Goal: Find specific fact: Find specific fact

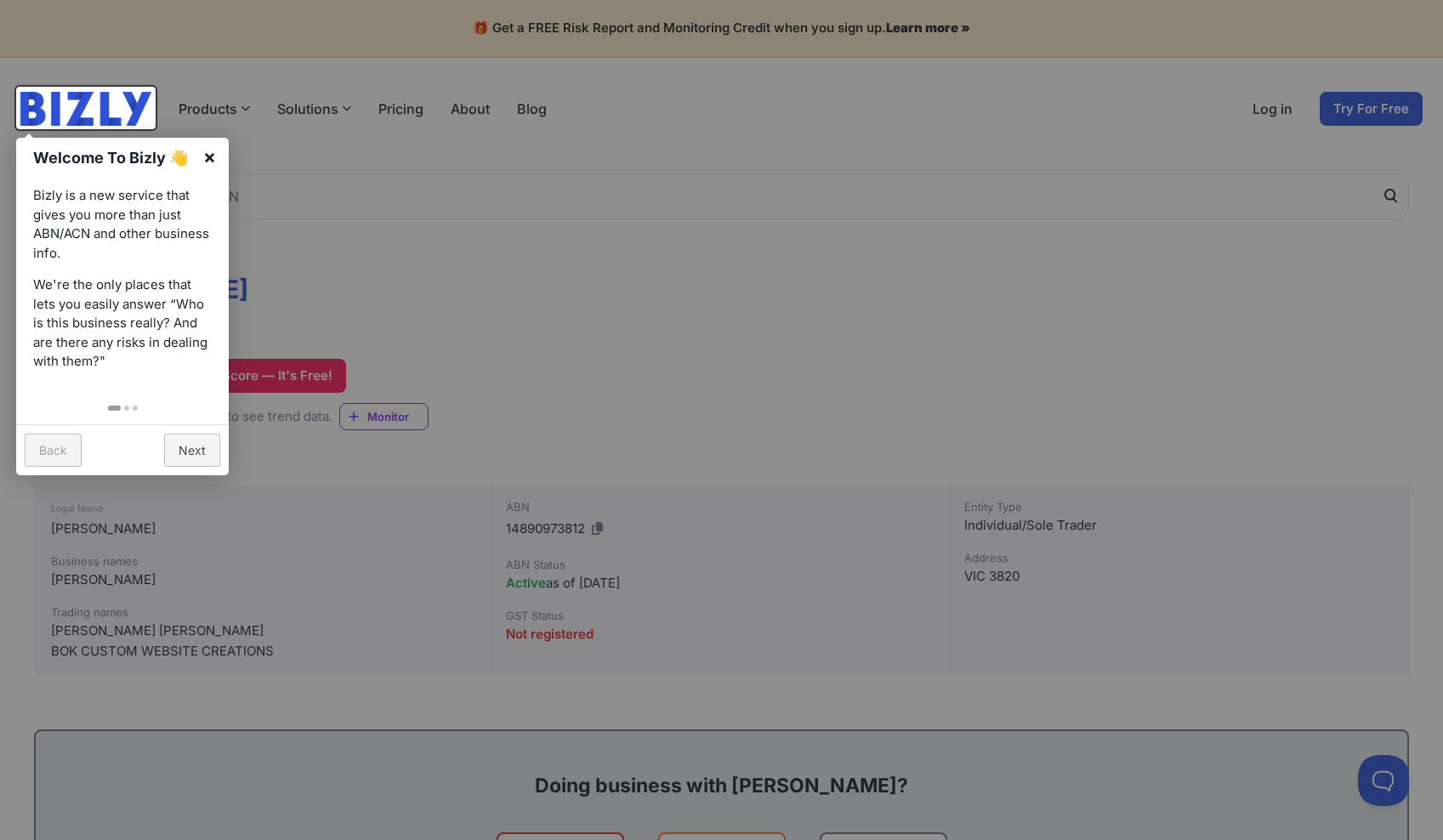
click at [207, 157] on link "×" at bounding box center [209, 157] width 38 height 38
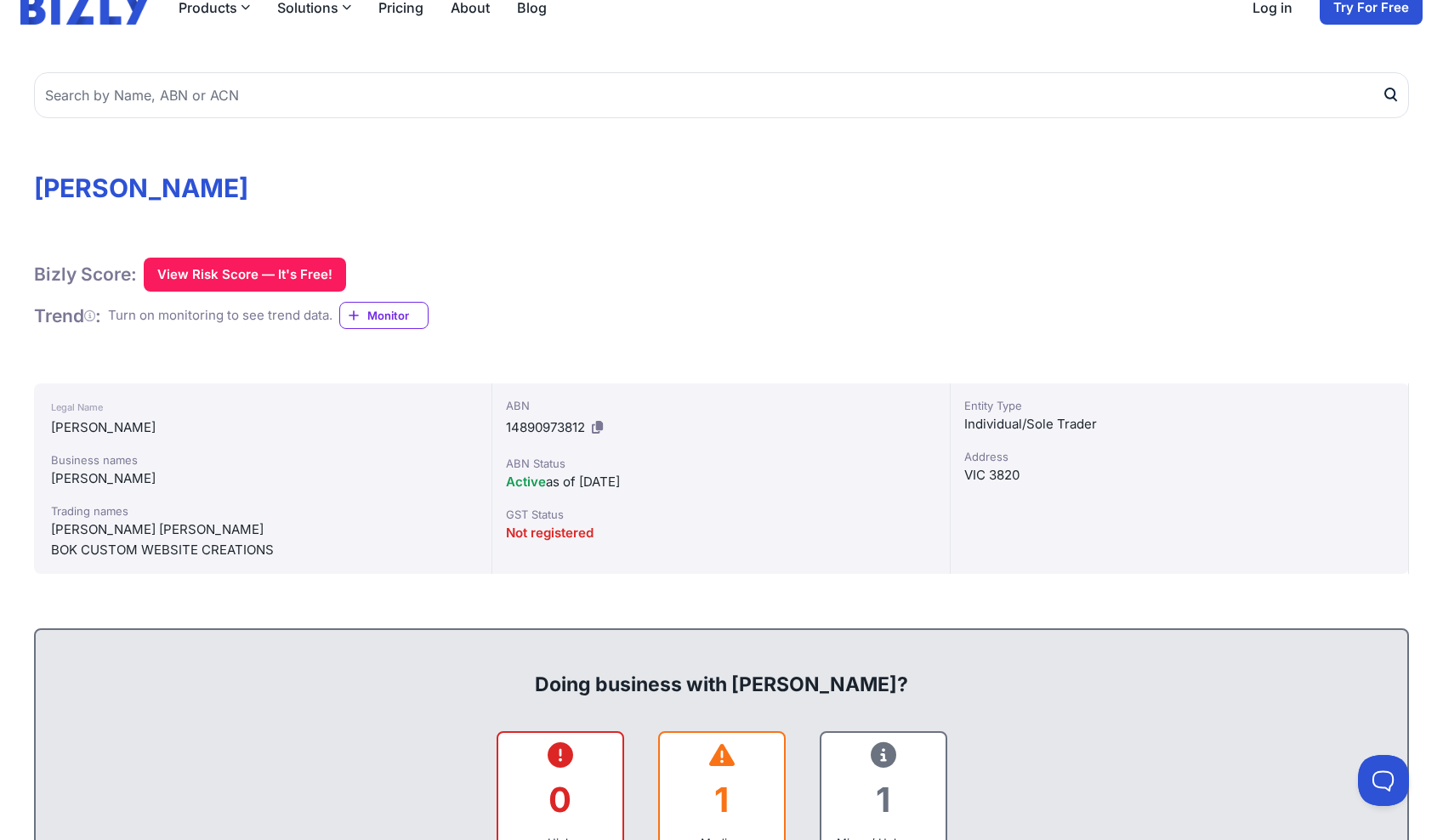
scroll to position [110, 0]
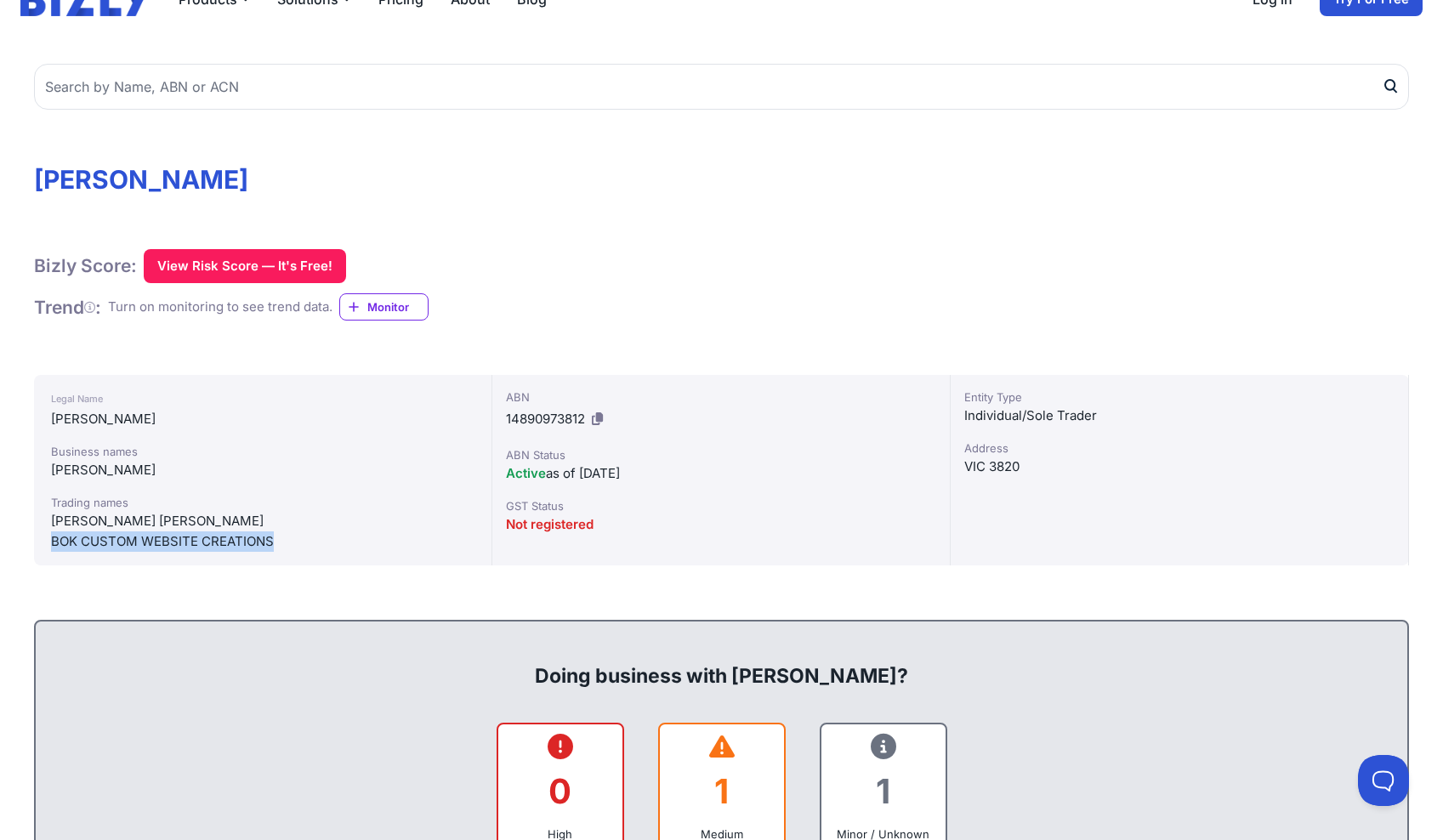
drag, startPoint x: 53, startPoint y: 544, endPoint x: 287, endPoint y: 545, distance: 234.0
click at [287, 545] on div "BOK CUSTOM WEBSITE CREATIONS" at bounding box center [262, 541] width 423 height 20
click at [87, 541] on div "BOK CUSTOM WEBSITE CREATIONS" at bounding box center [262, 541] width 423 height 20
drag, startPoint x: 52, startPoint y: 541, endPoint x: 270, endPoint y: 559, distance: 218.7
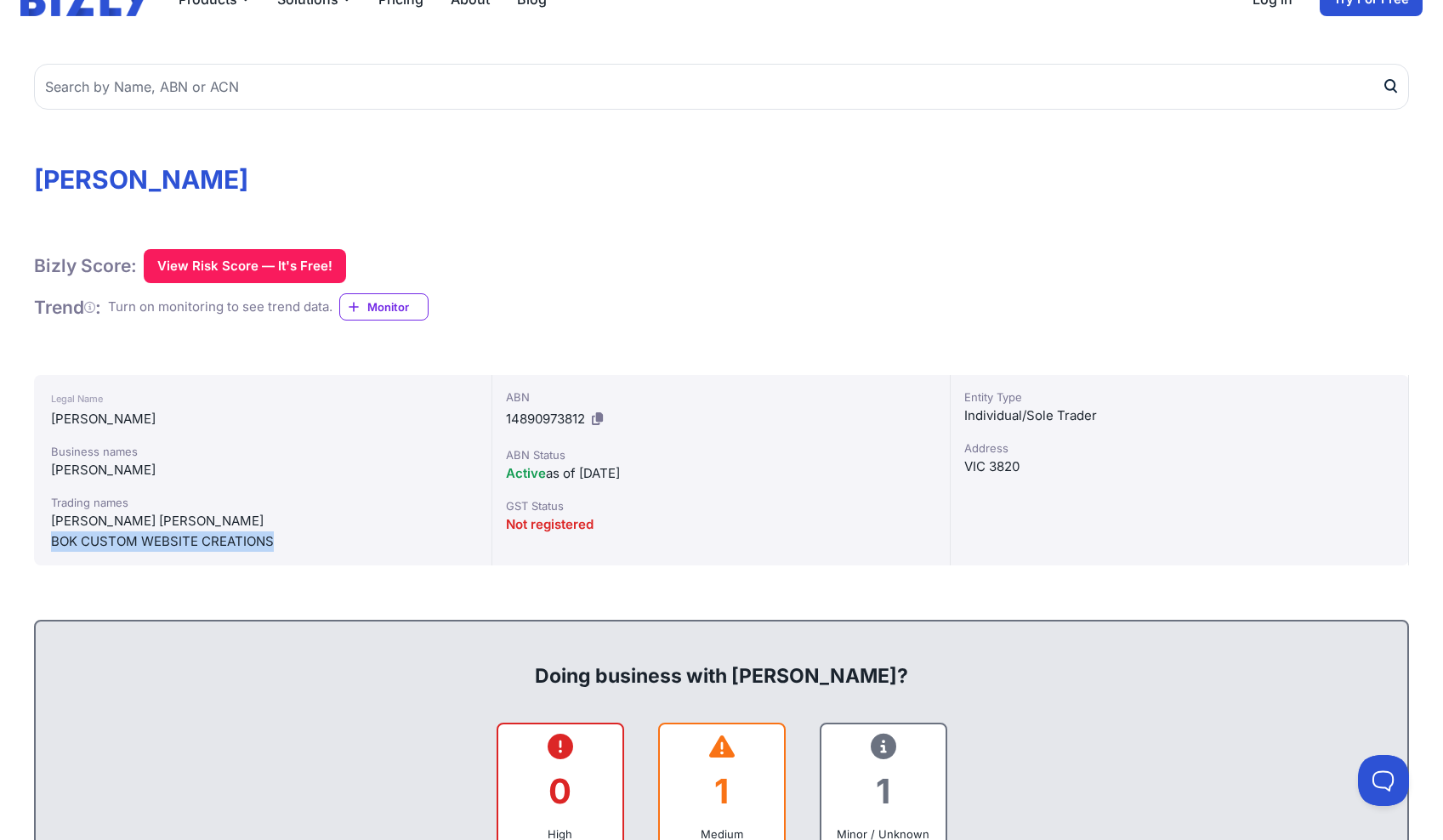
click at [270, 559] on div "Legal Name O'KEEFE, BENJAMIN MICHAEL Business names O'KEEFE, BENJAMIN MICHAEL T…" at bounding box center [264, 469] width 459 height 190
copy div "BOK CUSTOM WEBSITE CREATIONS"
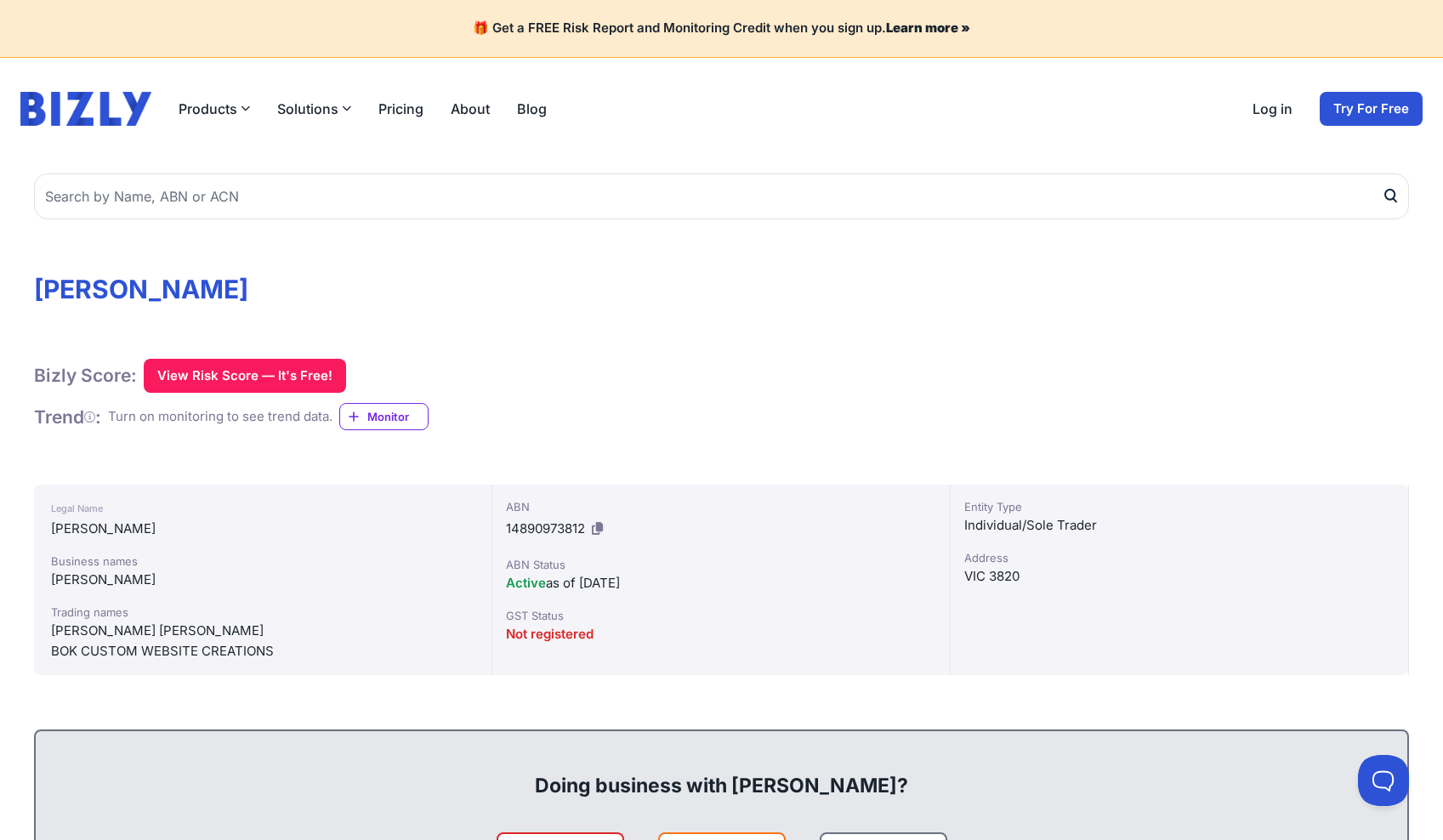
scroll to position [0, 0]
drag, startPoint x: 157, startPoint y: 284, endPoint x: 292, endPoint y: 282, distance: 135.0
click at [292, 282] on h1 "[PERSON_NAME]" at bounding box center [722, 290] width 1375 height 31
copy h1 "BENJAMIN"
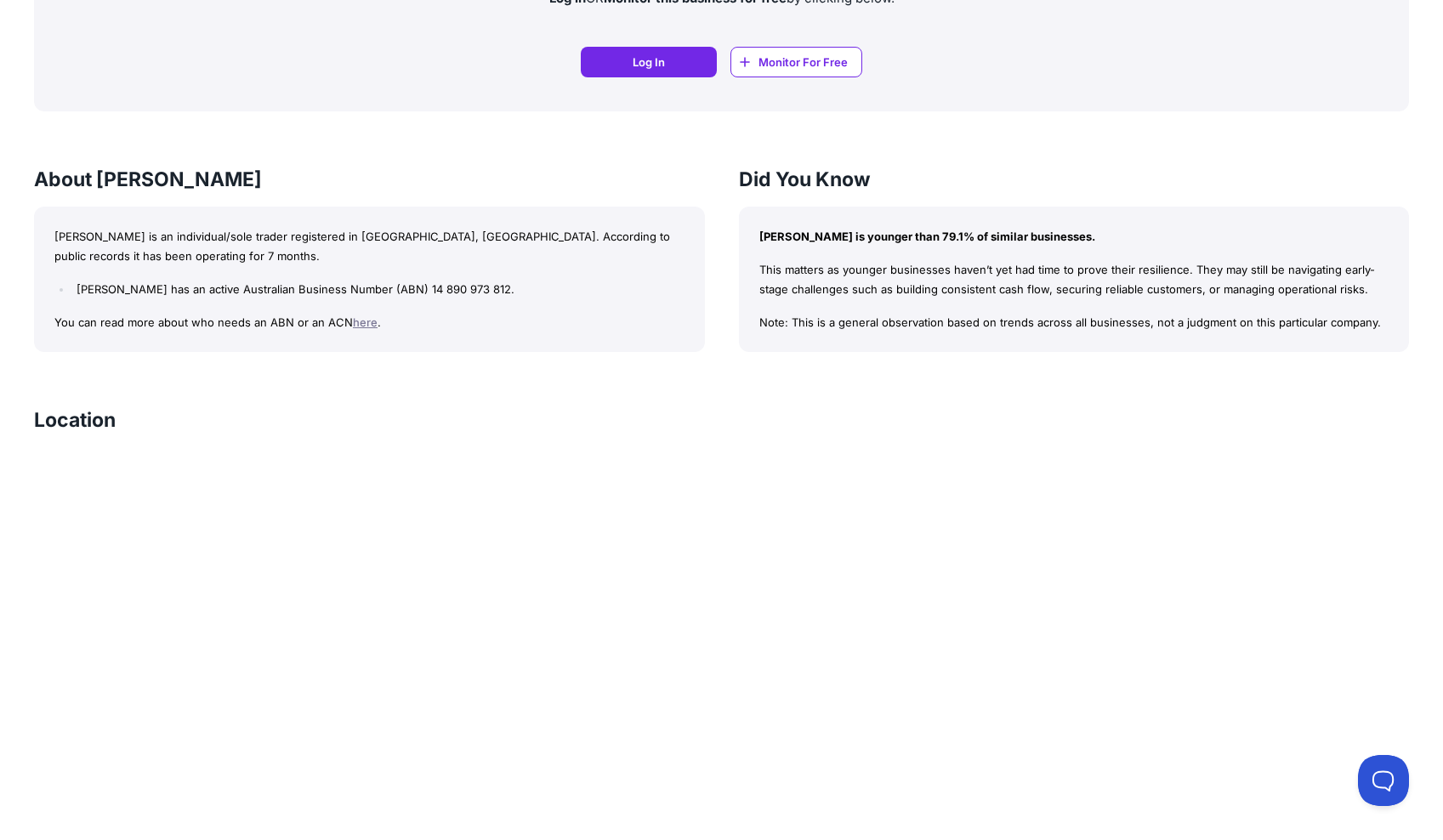
scroll to position [1442, 0]
